Goal: Task Accomplishment & Management: Use online tool/utility

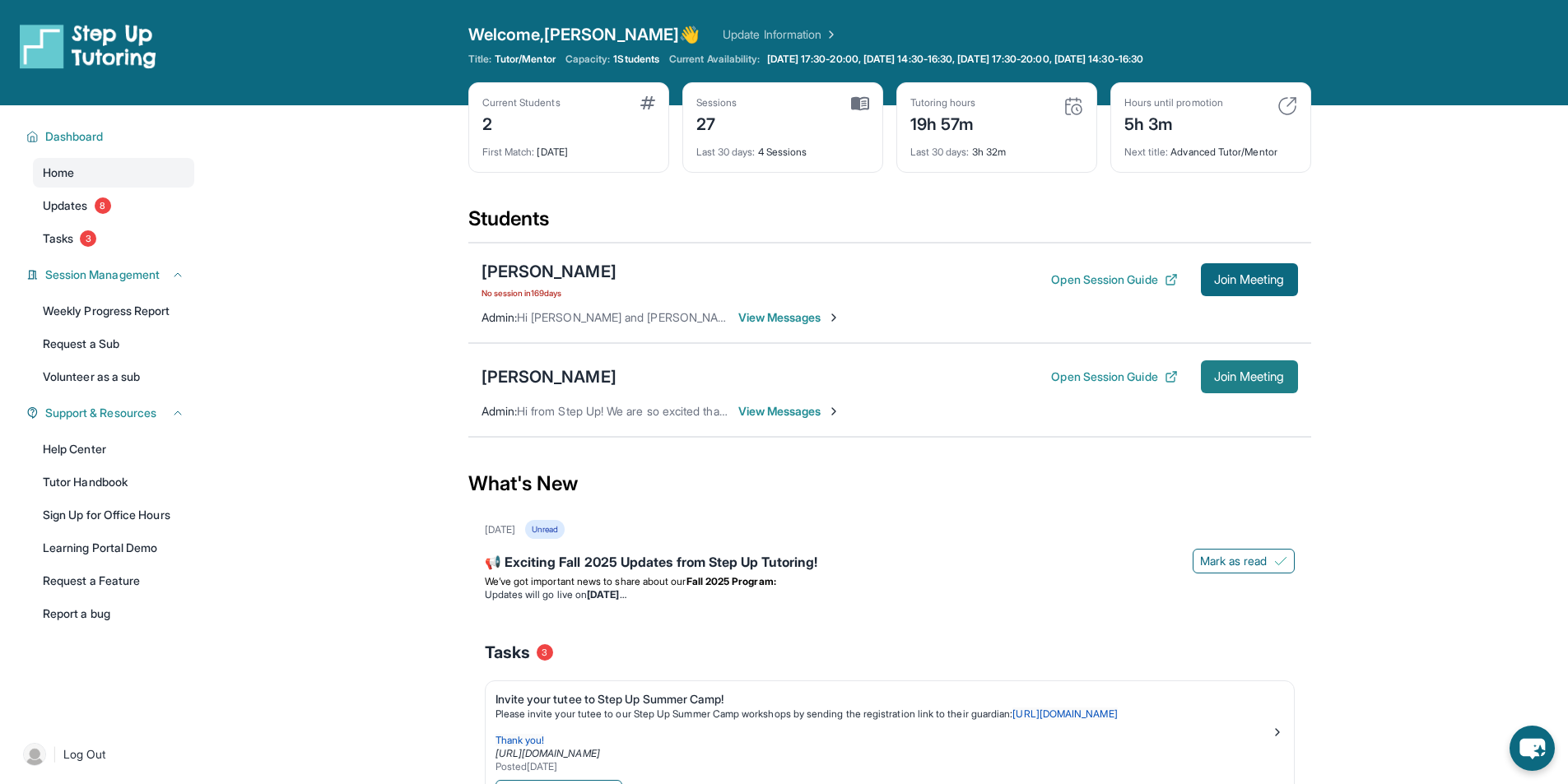
click at [1259, 384] on button "Join Meeting" at bounding box center [1249, 376] width 97 height 33
click at [368, 546] on main "Current Students 2 First Match : [DATE] Sessions 27 Last 30 days : 4 Sessions T…" at bounding box center [889, 617] width 1358 height 1023
